Goal: Find specific page/section: Find specific page/section

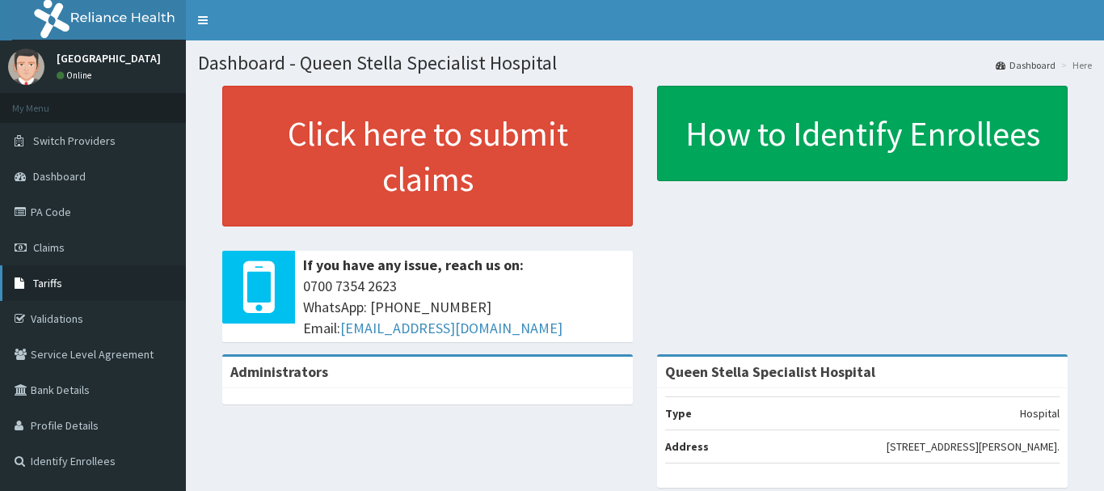
click at [46, 283] on span "Tariffs" at bounding box center [47, 283] width 29 height 15
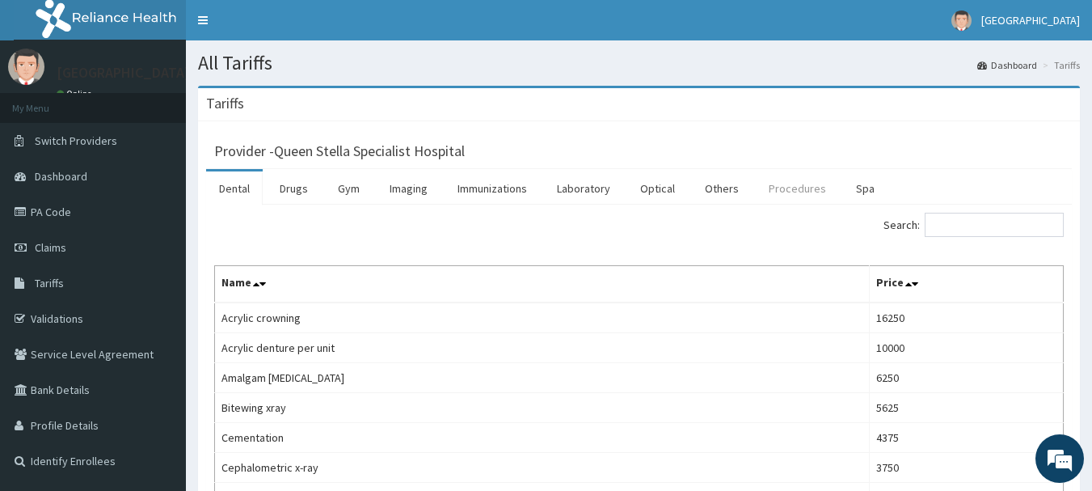
click at [793, 191] on link "Procedures" at bounding box center [797, 188] width 83 height 34
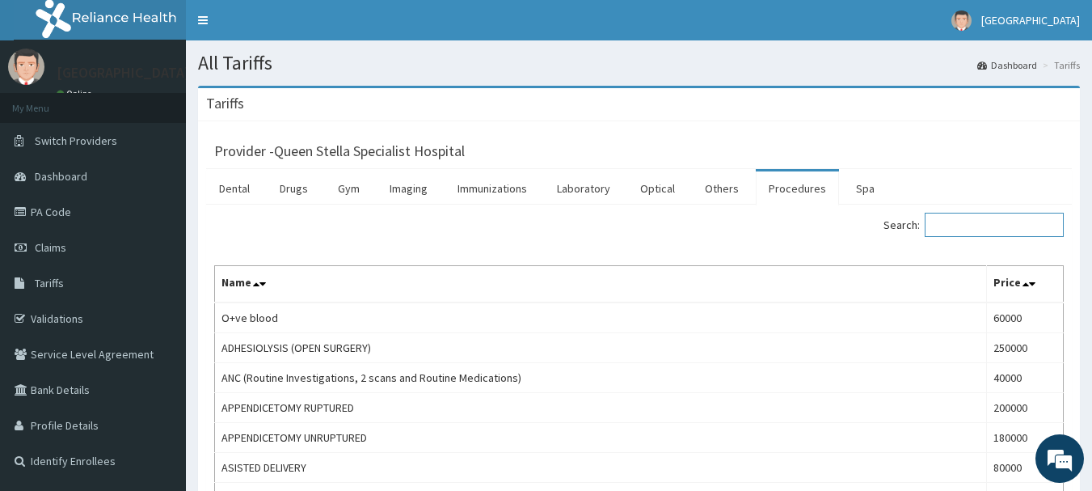
click at [984, 226] on input "Search:" at bounding box center [994, 225] width 139 height 24
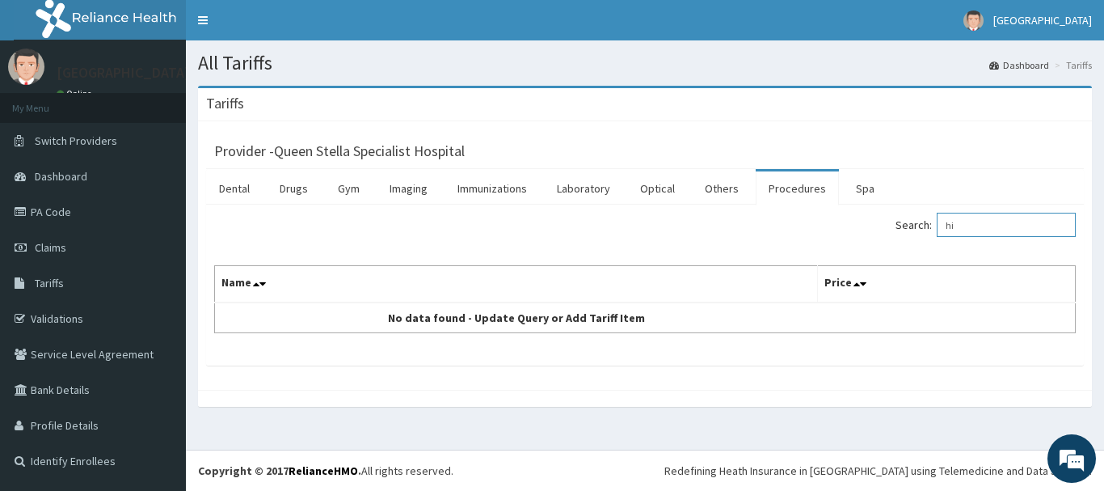
type input "h"
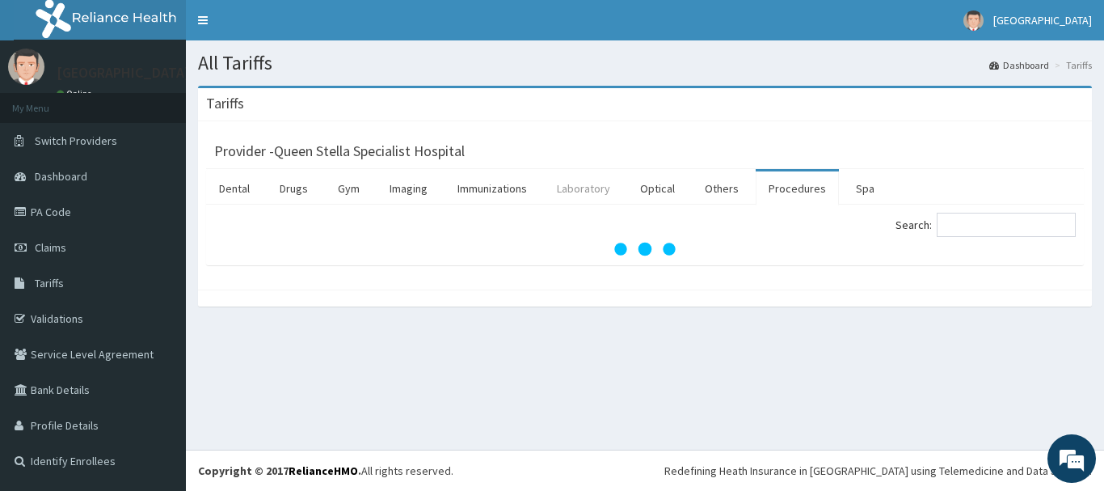
click at [581, 190] on link "Laboratory" at bounding box center [583, 188] width 79 height 34
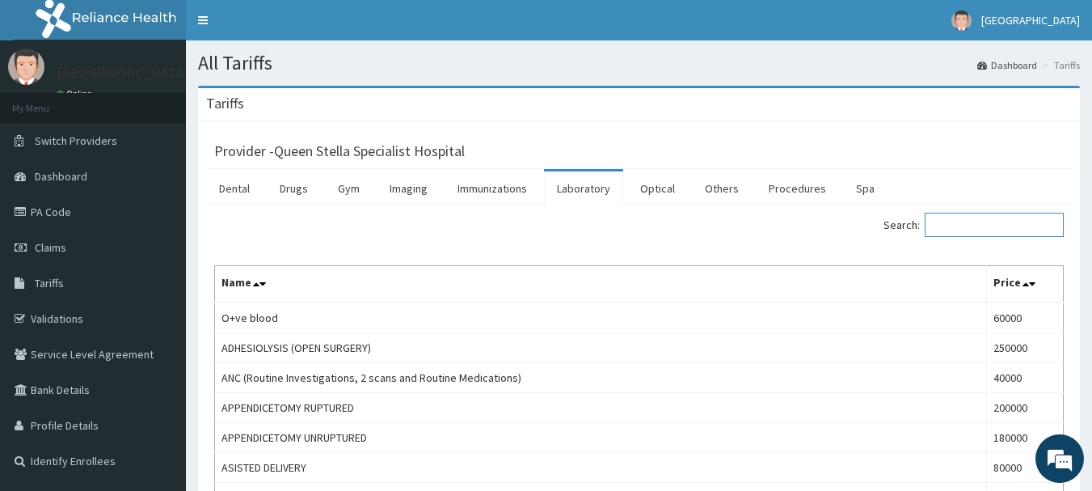
click at [974, 221] on input "Search:" at bounding box center [994, 225] width 139 height 24
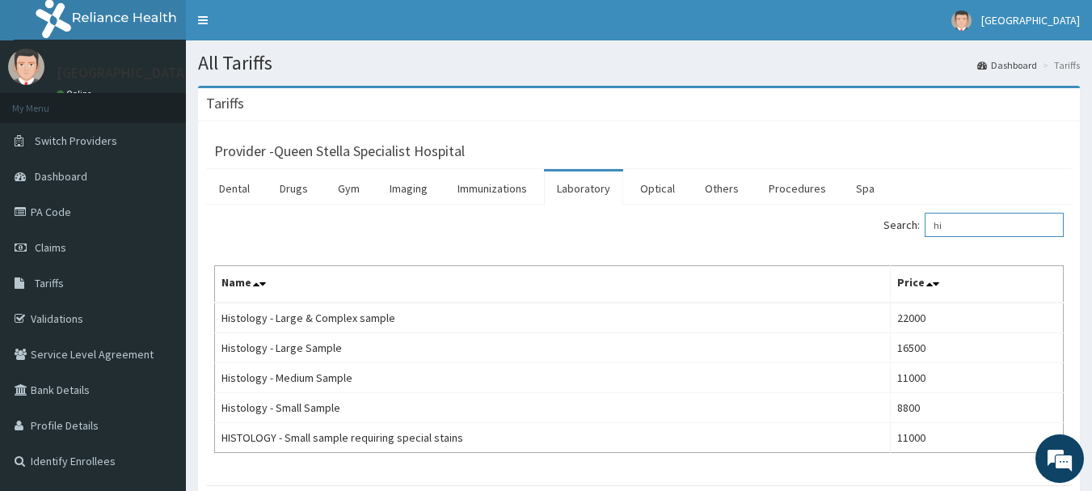
type input "h"
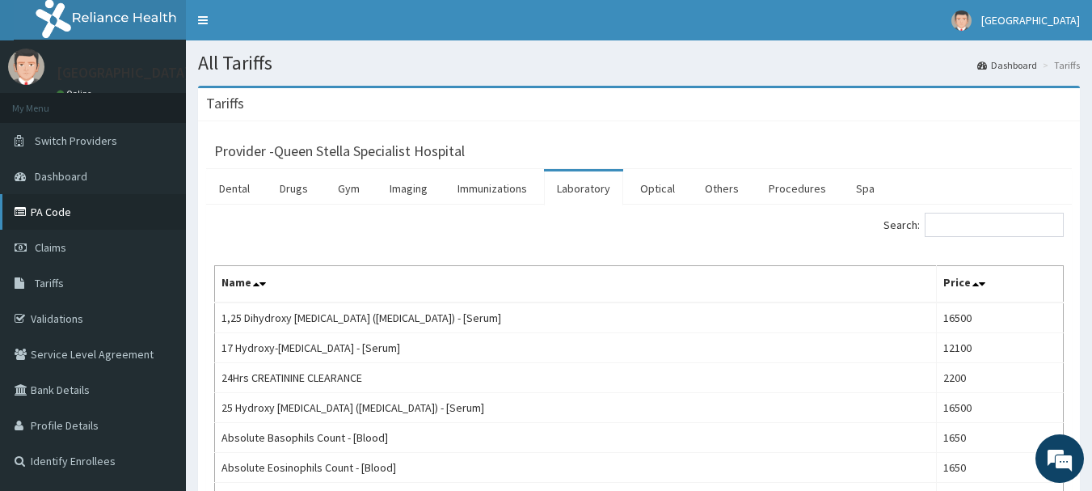
click at [53, 199] on link "PA Code" at bounding box center [93, 212] width 186 height 36
